Goal: Information Seeking & Learning: Learn about a topic

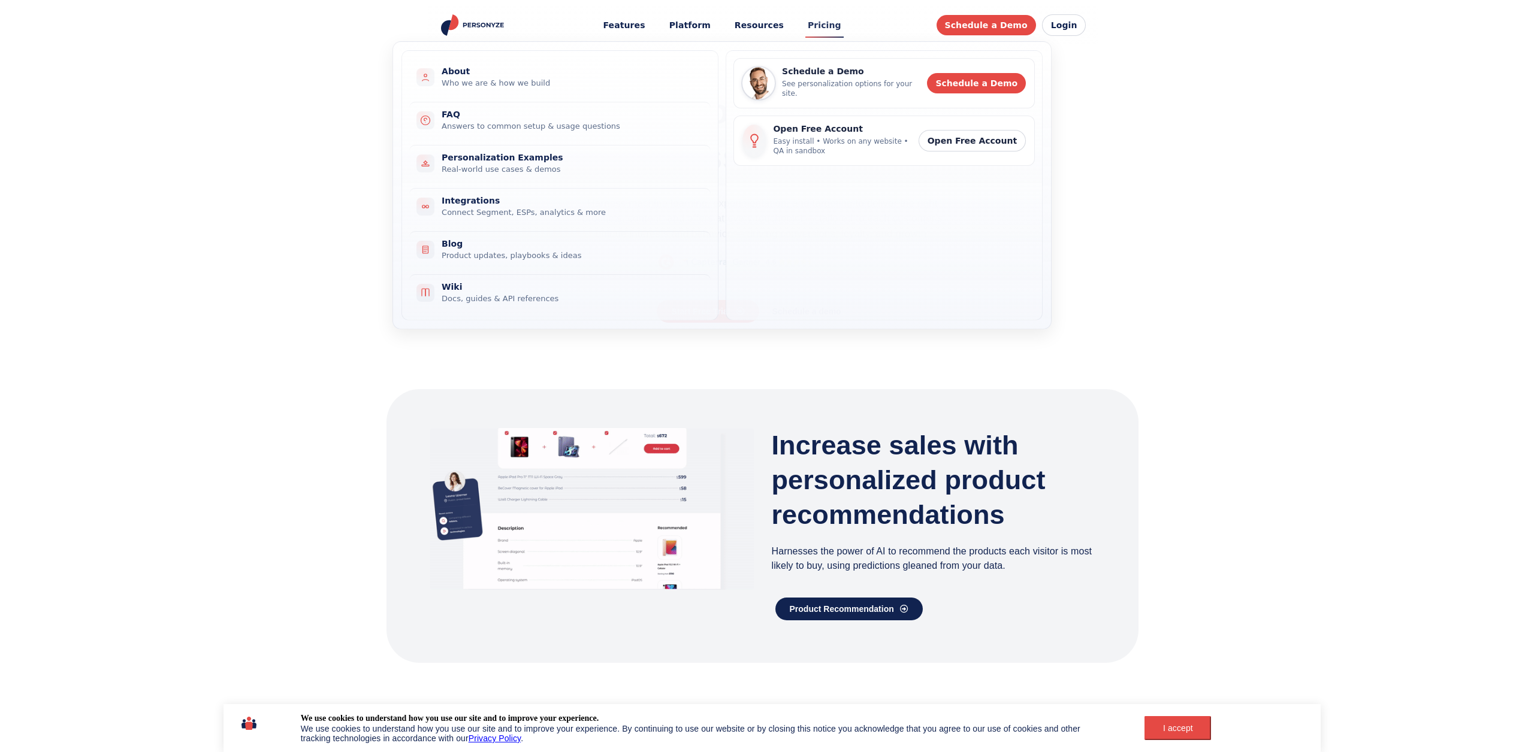
drag, startPoint x: 0, startPoint y: 0, endPoint x: 820, endPoint y: 23, distance: 820.5
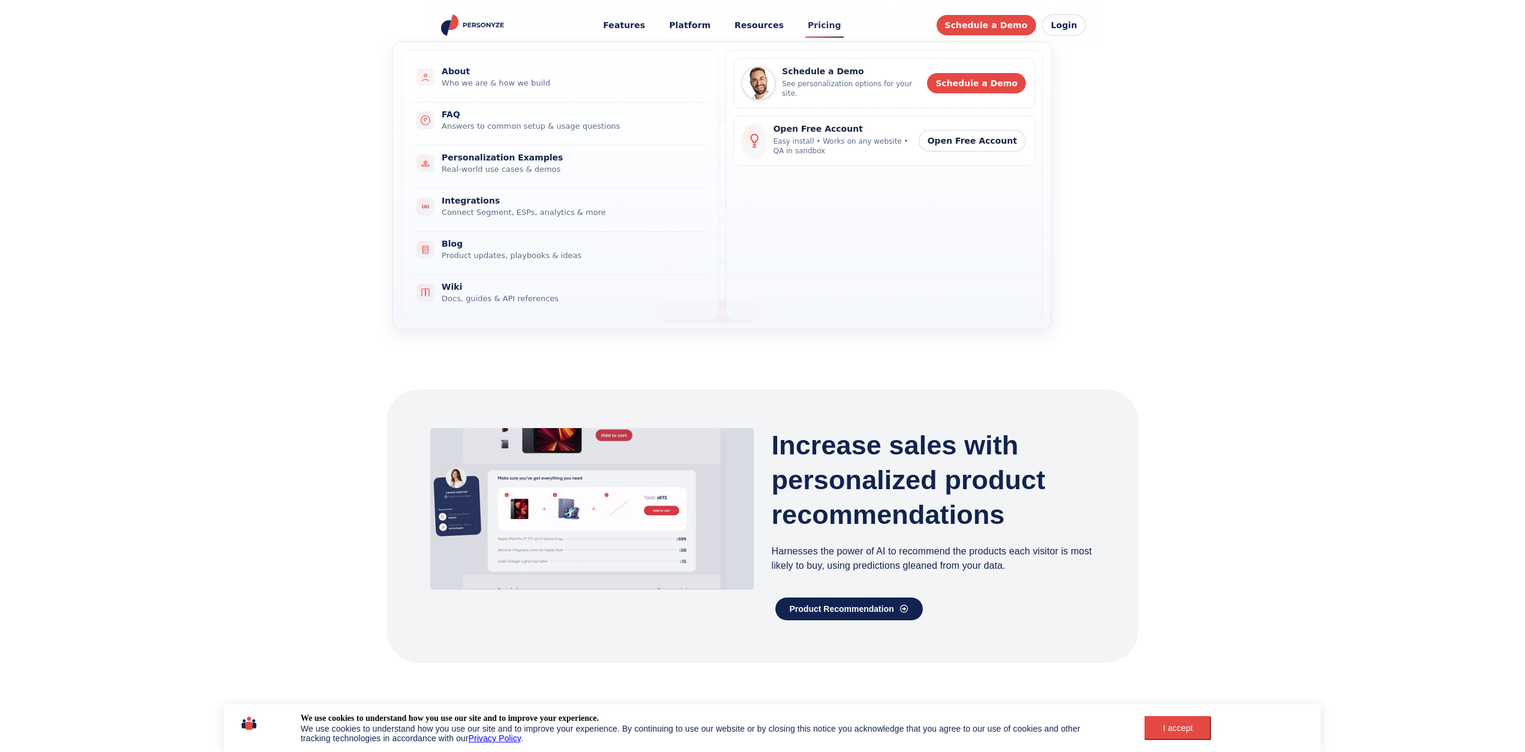
click at [820, 23] on link "Pricing" at bounding box center [824, 25] width 50 height 22
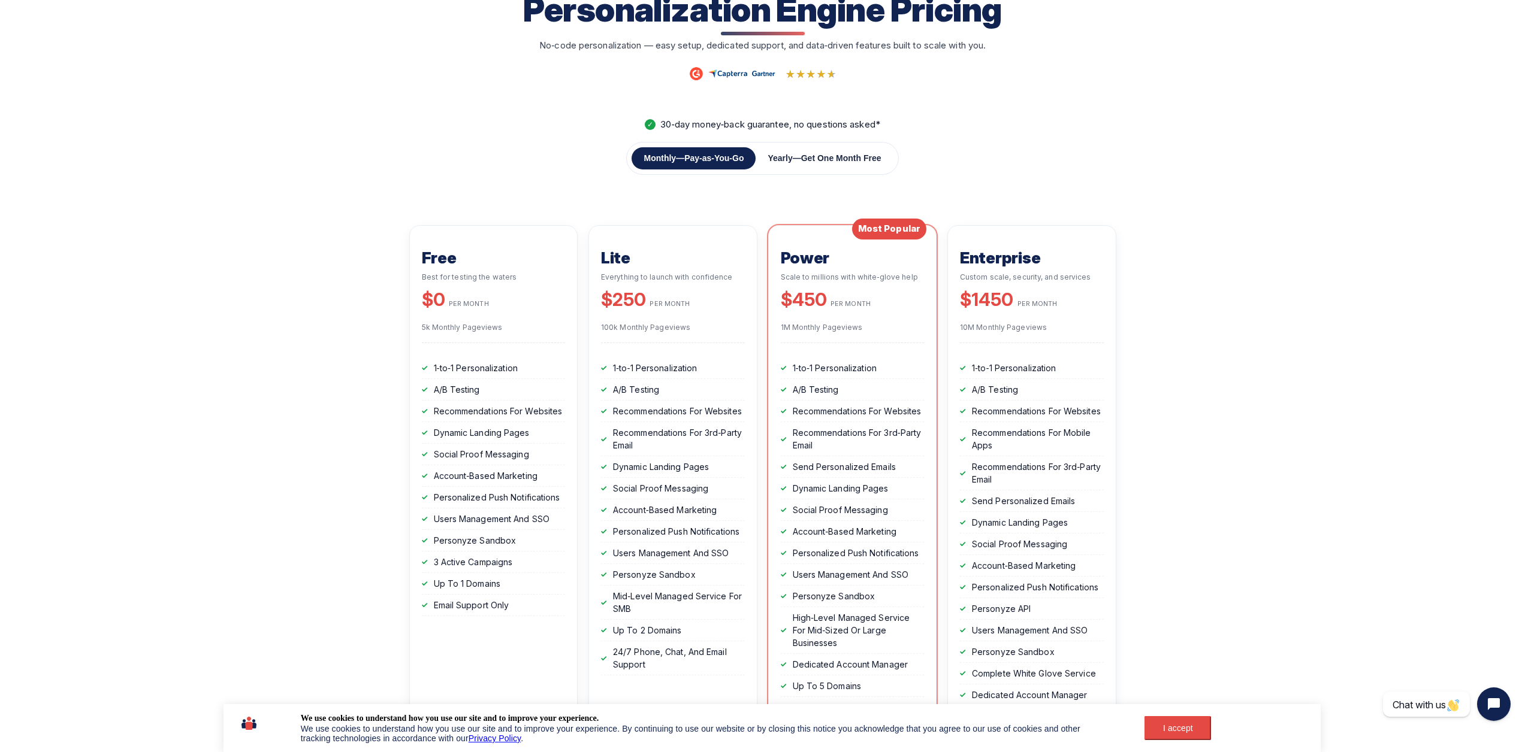
scroll to position [120, 0]
click at [809, 150] on button "Yearly — Get One Month Free" at bounding box center [823, 159] width 137 height 22
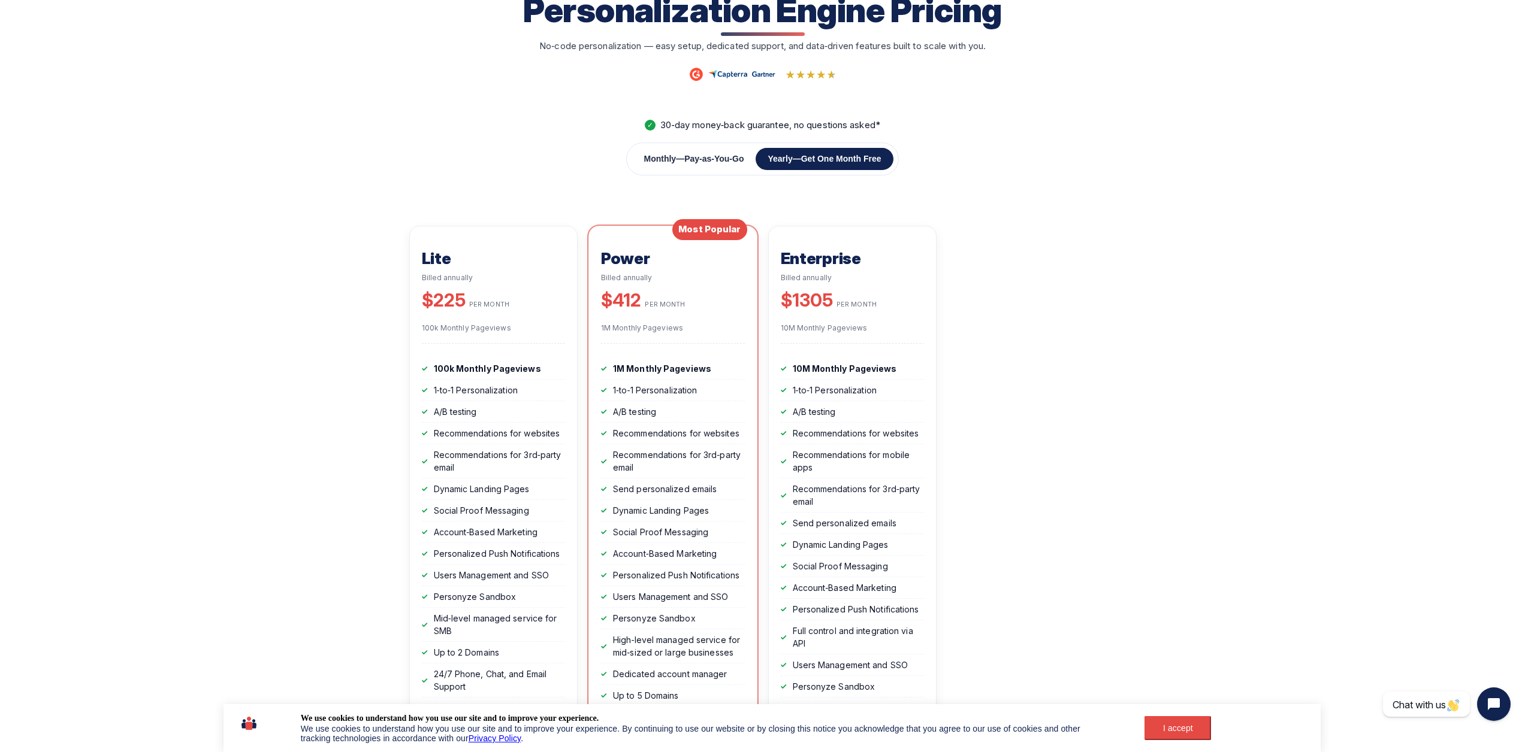
click at [705, 165] on button "Monthly — Pay‑as‑You‑Go" at bounding box center [693, 159] width 124 height 22
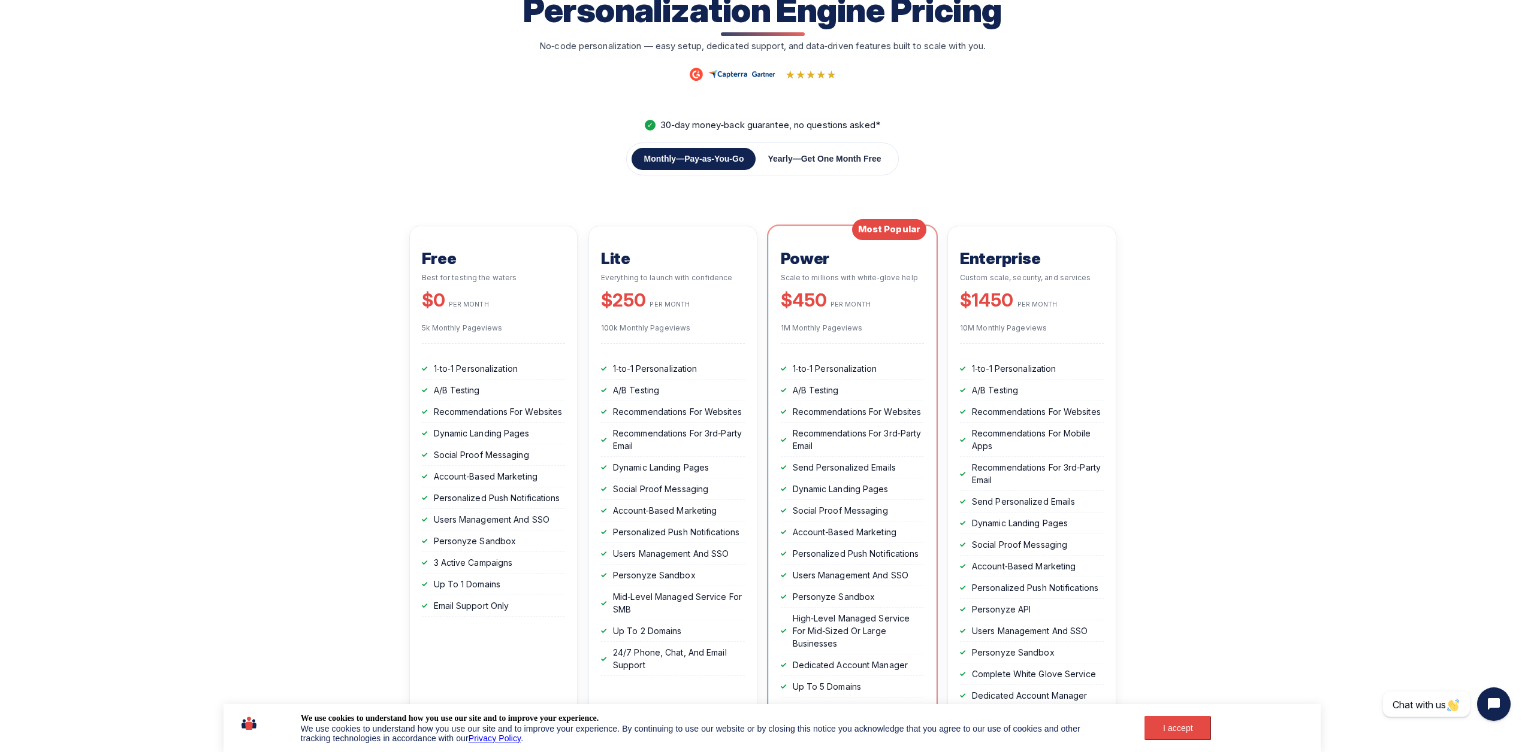
click at [853, 160] on span "Get One Month Free" at bounding box center [841, 159] width 80 height 10
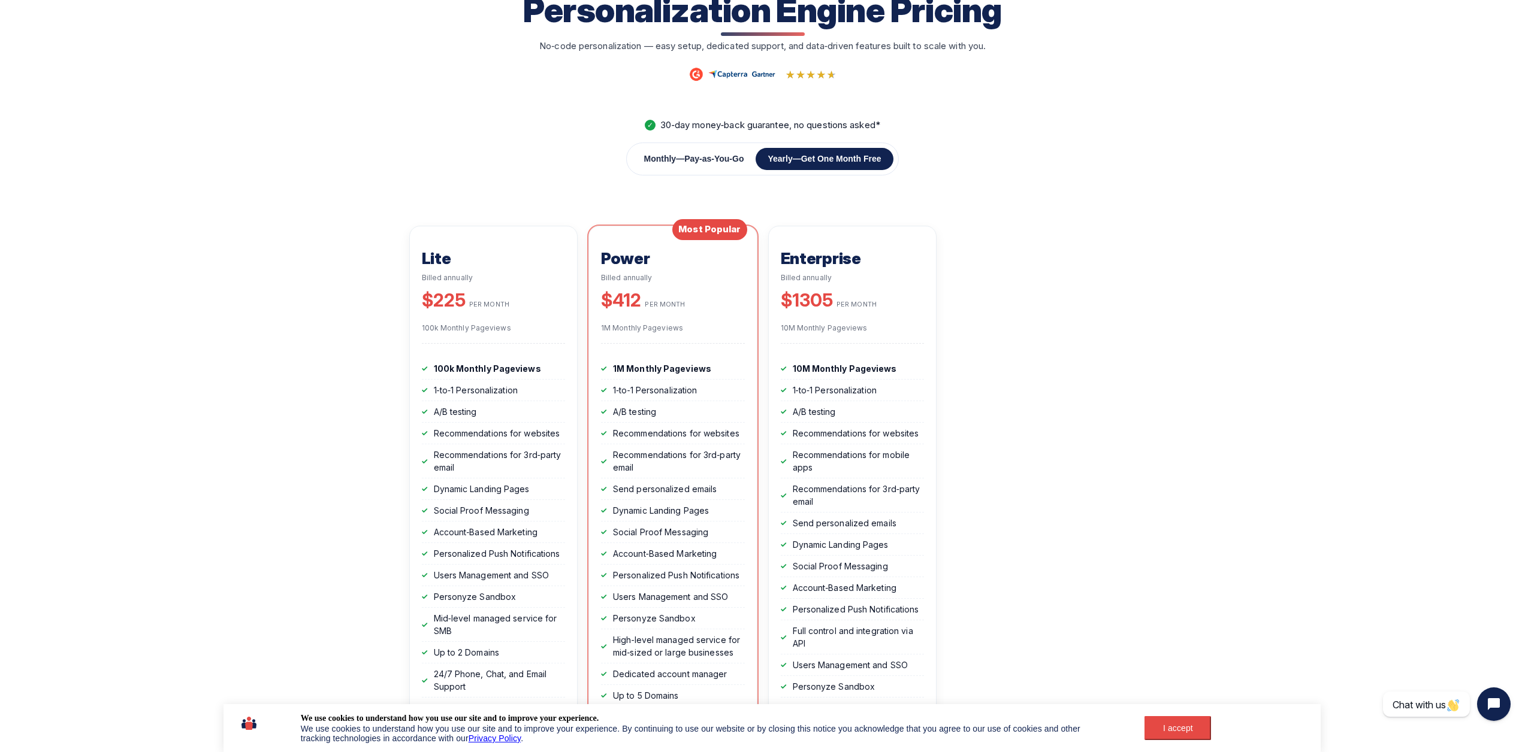
click at [684, 161] on span "Pay‑as‑You‑Go" at bounding box center [713, 159] width 59 height 10
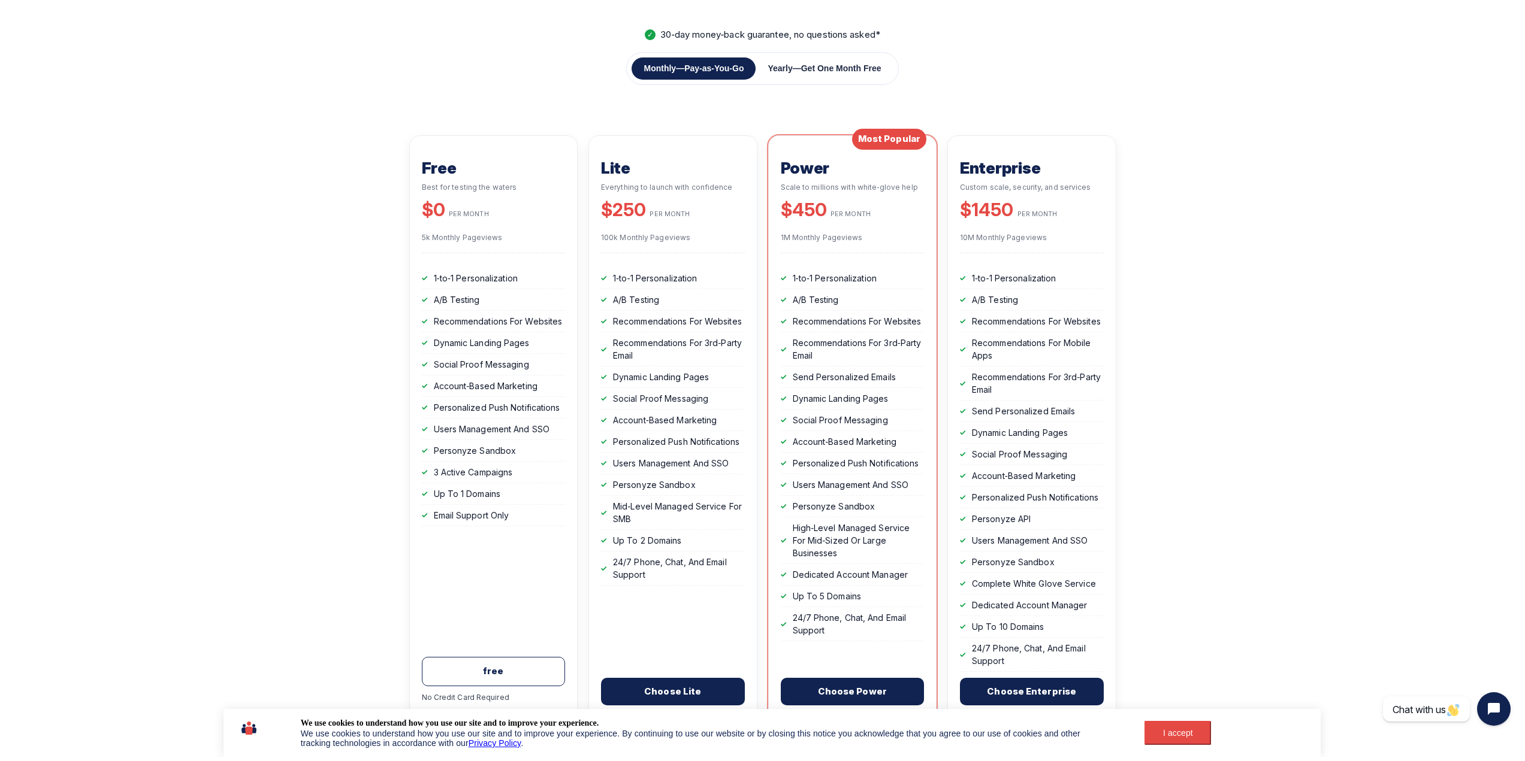
scroll to position [0, 0]
